Goal: Book appointment/travel/reservation

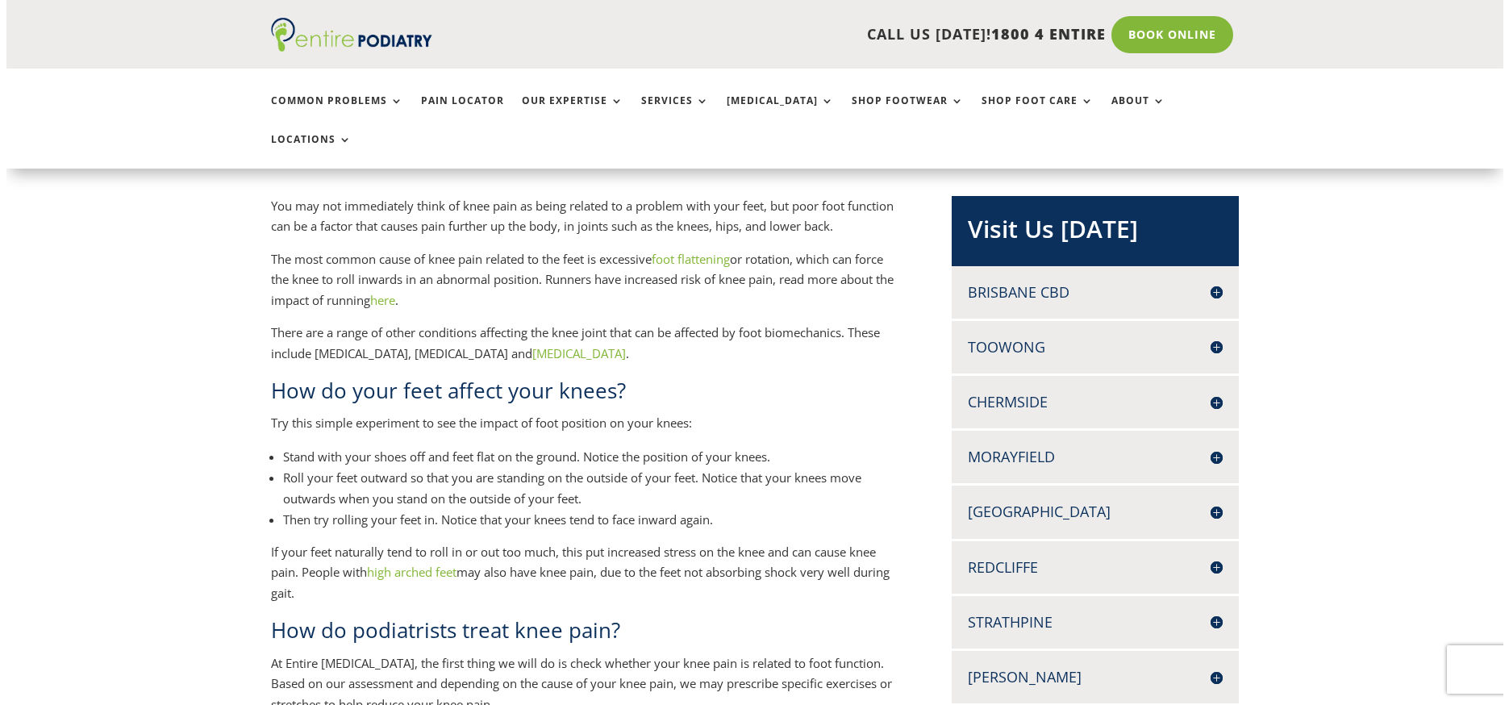
scroll to position [323, 0]
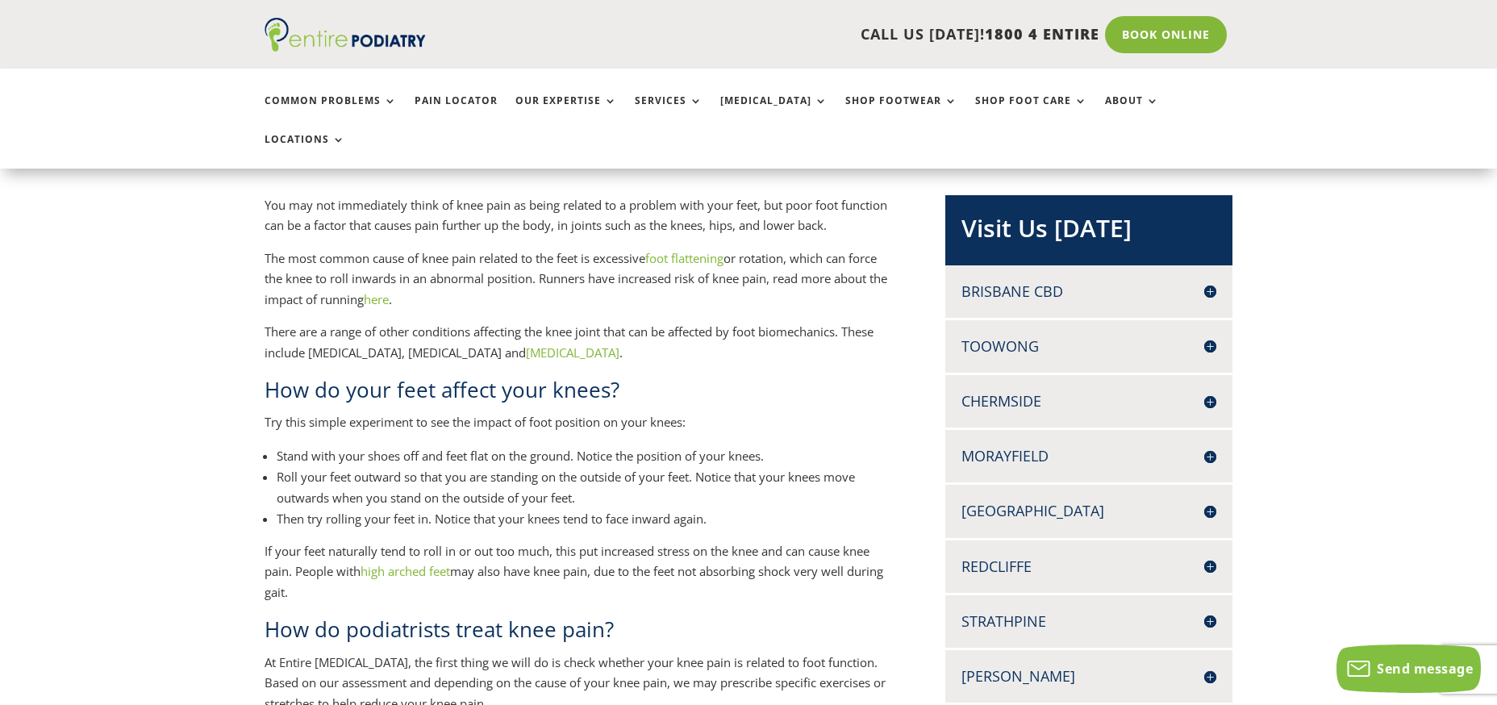
click at [1086, 282] on h4 "Brisbane CBD" at bounding box center [1089, 292] width 255 height 20
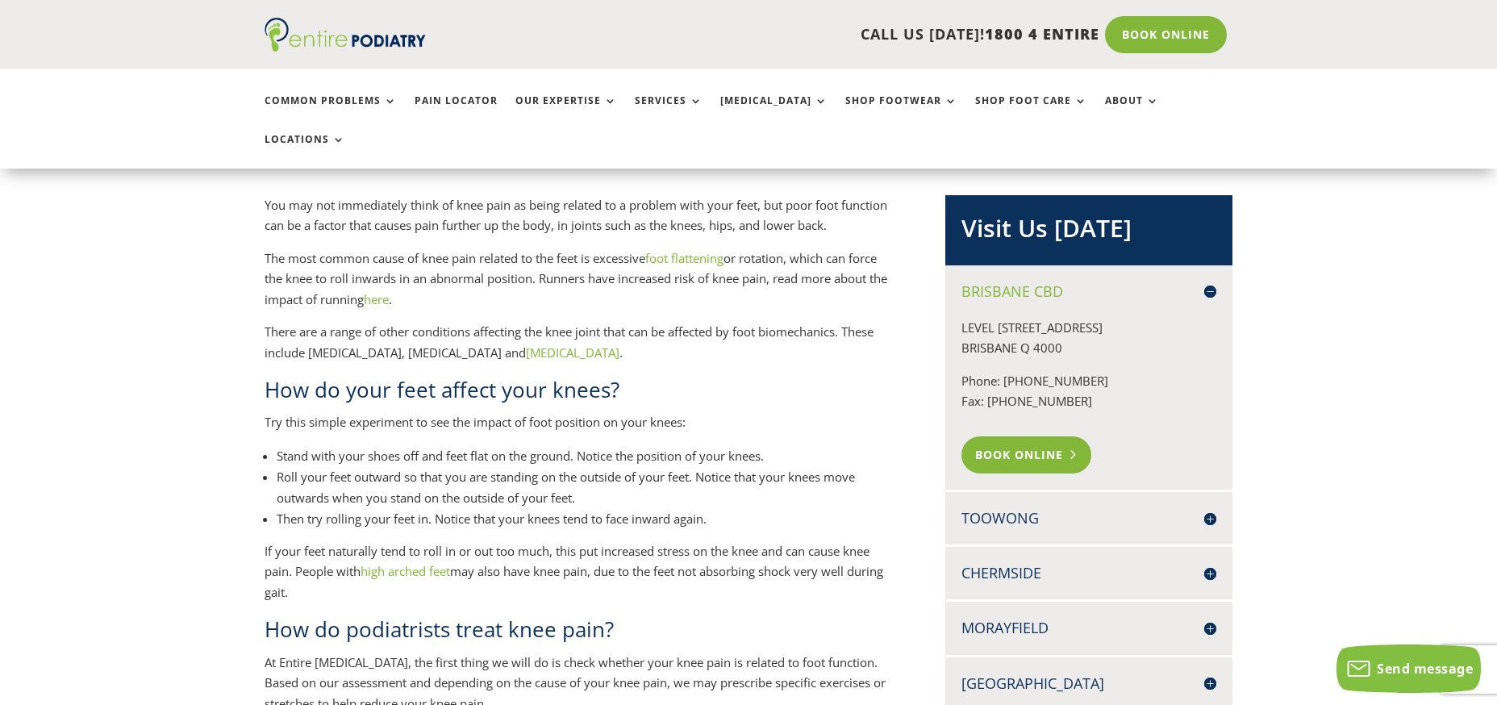
click at [1020, 436] on link "Book Online" at bounding box center [1027, 454] width 130 height 37
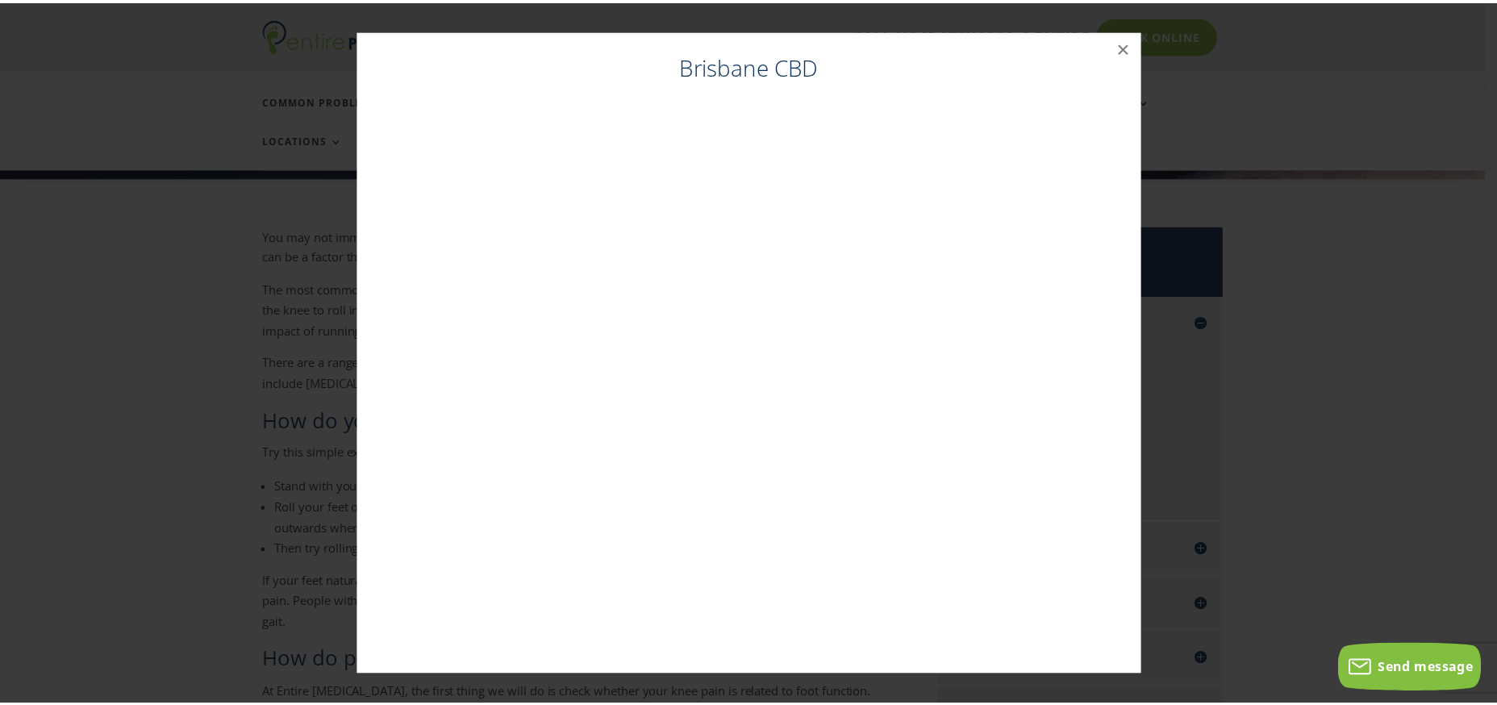
scroll to position [291, 0]
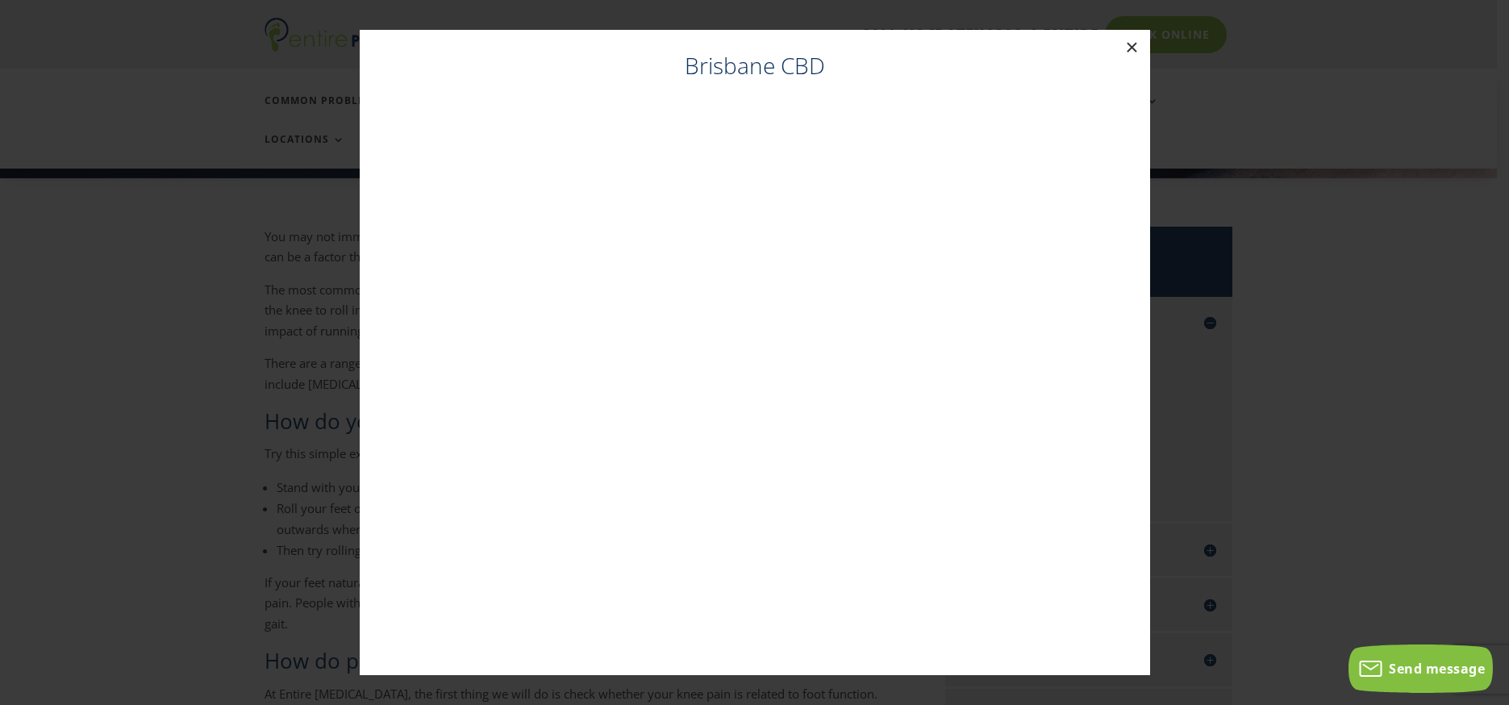
click at [1133, 51] on button "×" at bounding box center [1132, 47] width 35 height 35
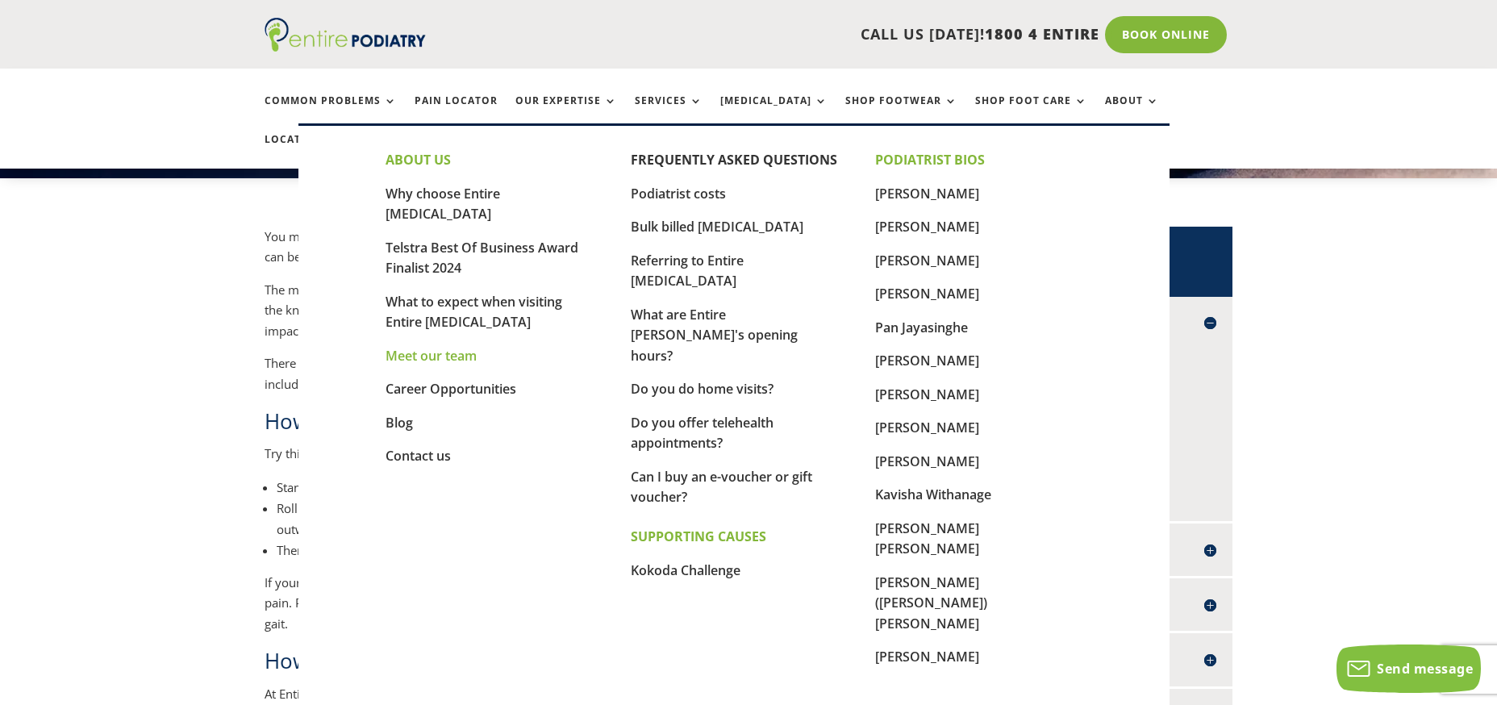
click at [461, 347] on link "Meet our team" at bounding box center [431, 356] width 91 height 18
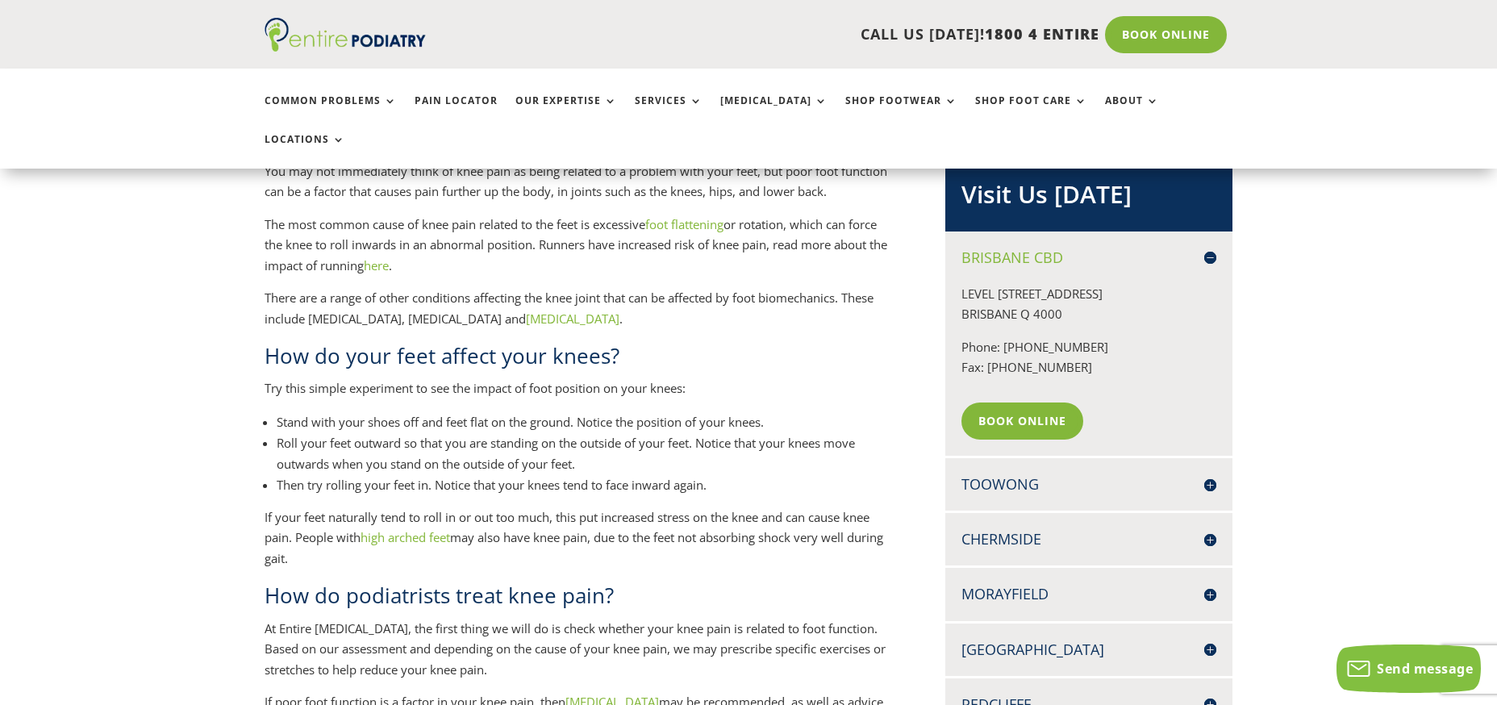
scroll to position [356, 0]
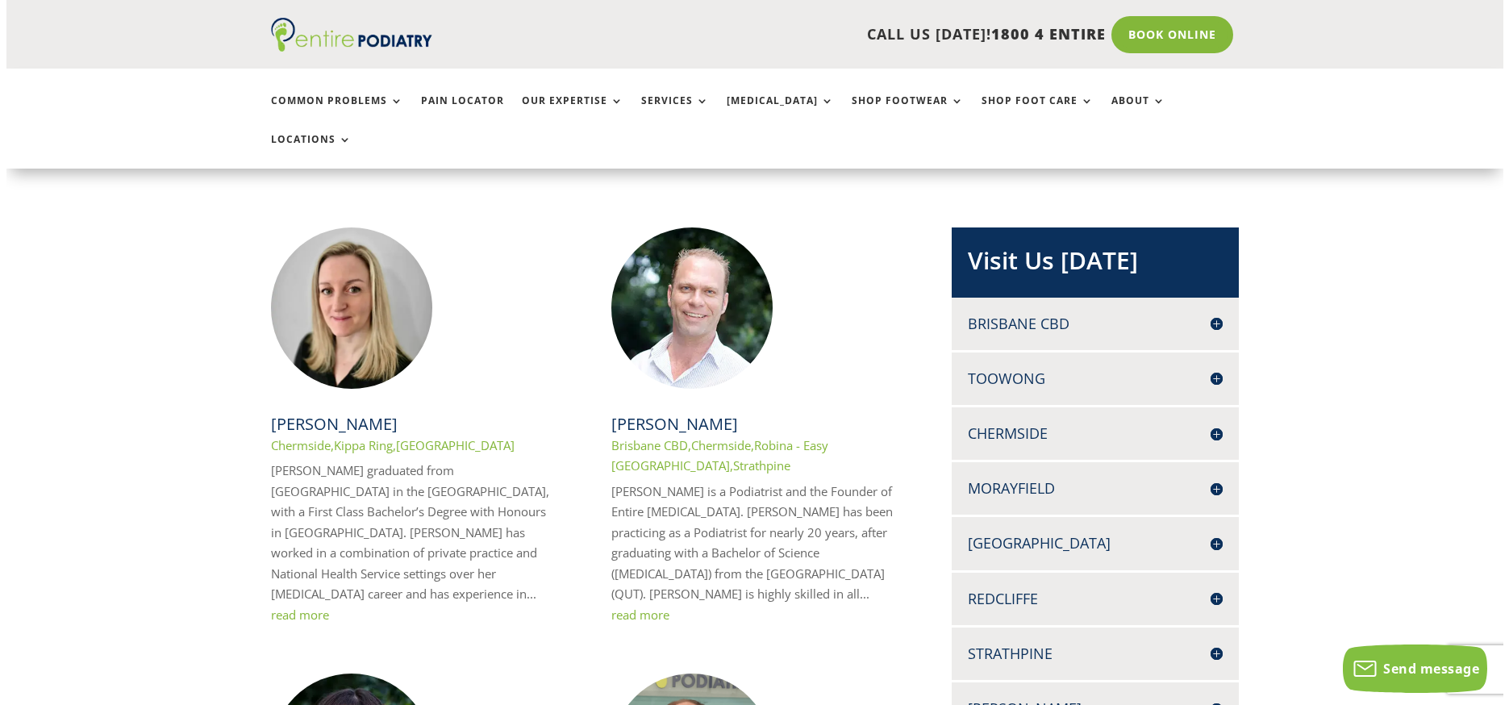
scroll to position [323, 0]
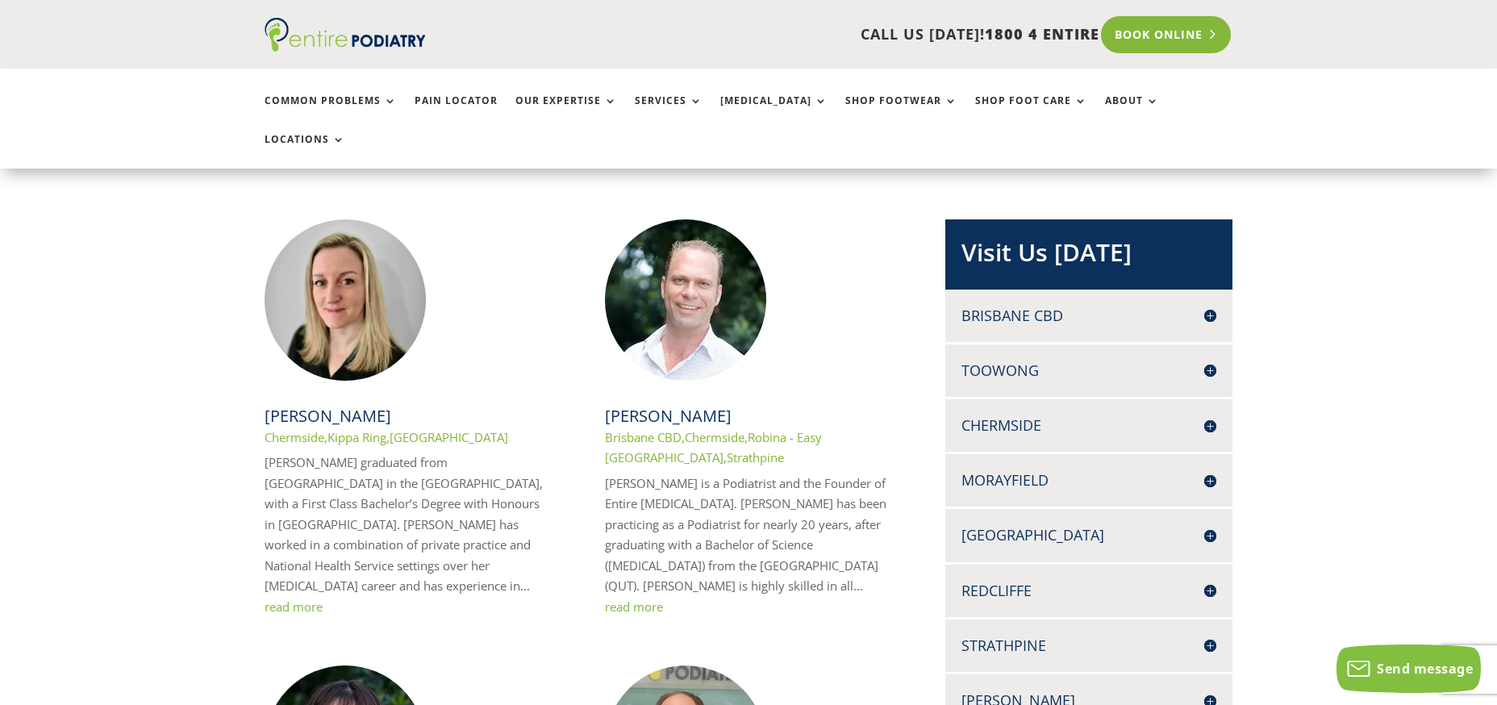
click at [1162, 35] on link "Book Online" at bounding box center [1166, 34] width 130 height 37
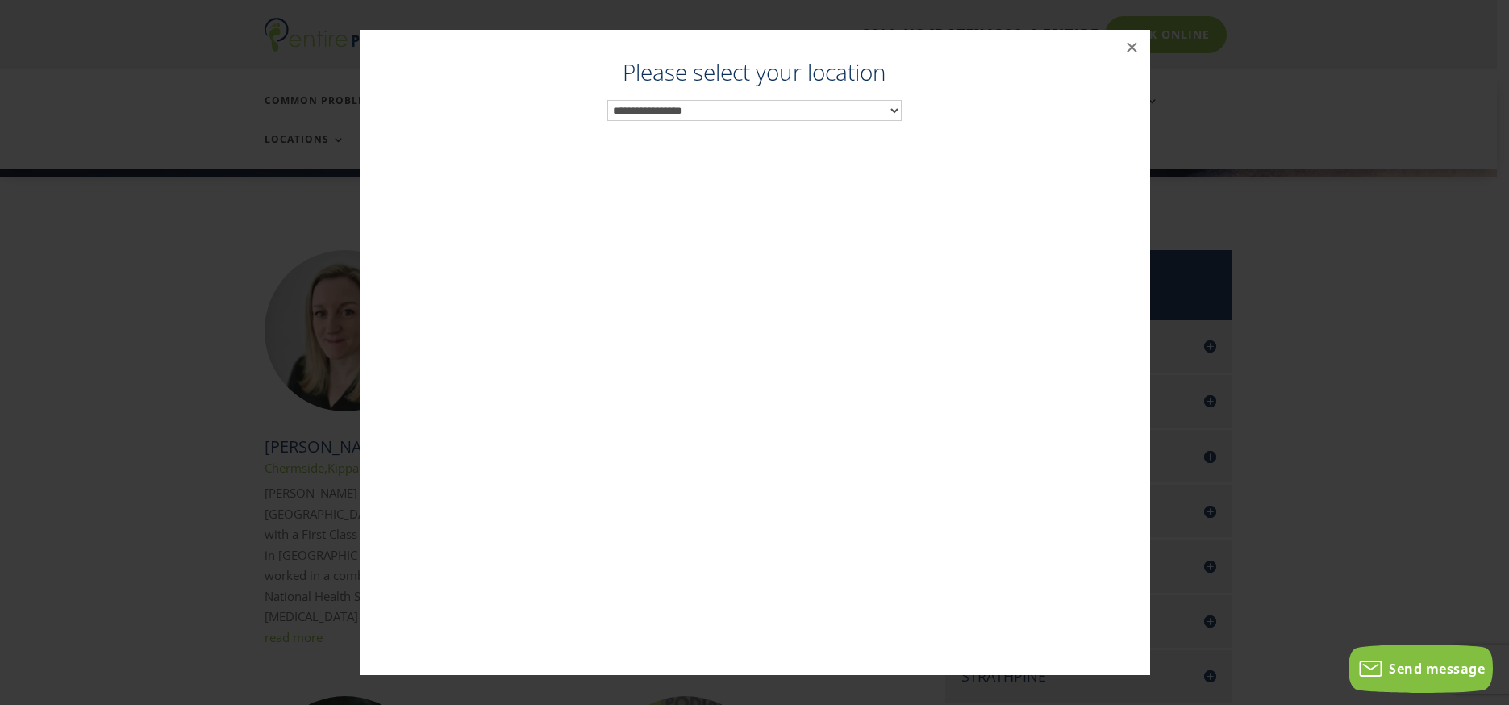
scroll to position [291, 0]
click at [895, 107] on select "**********" at bounding box center [754, 110] width 294 height 21
